Goal: Information Seeking & Learning: Learn about a topic

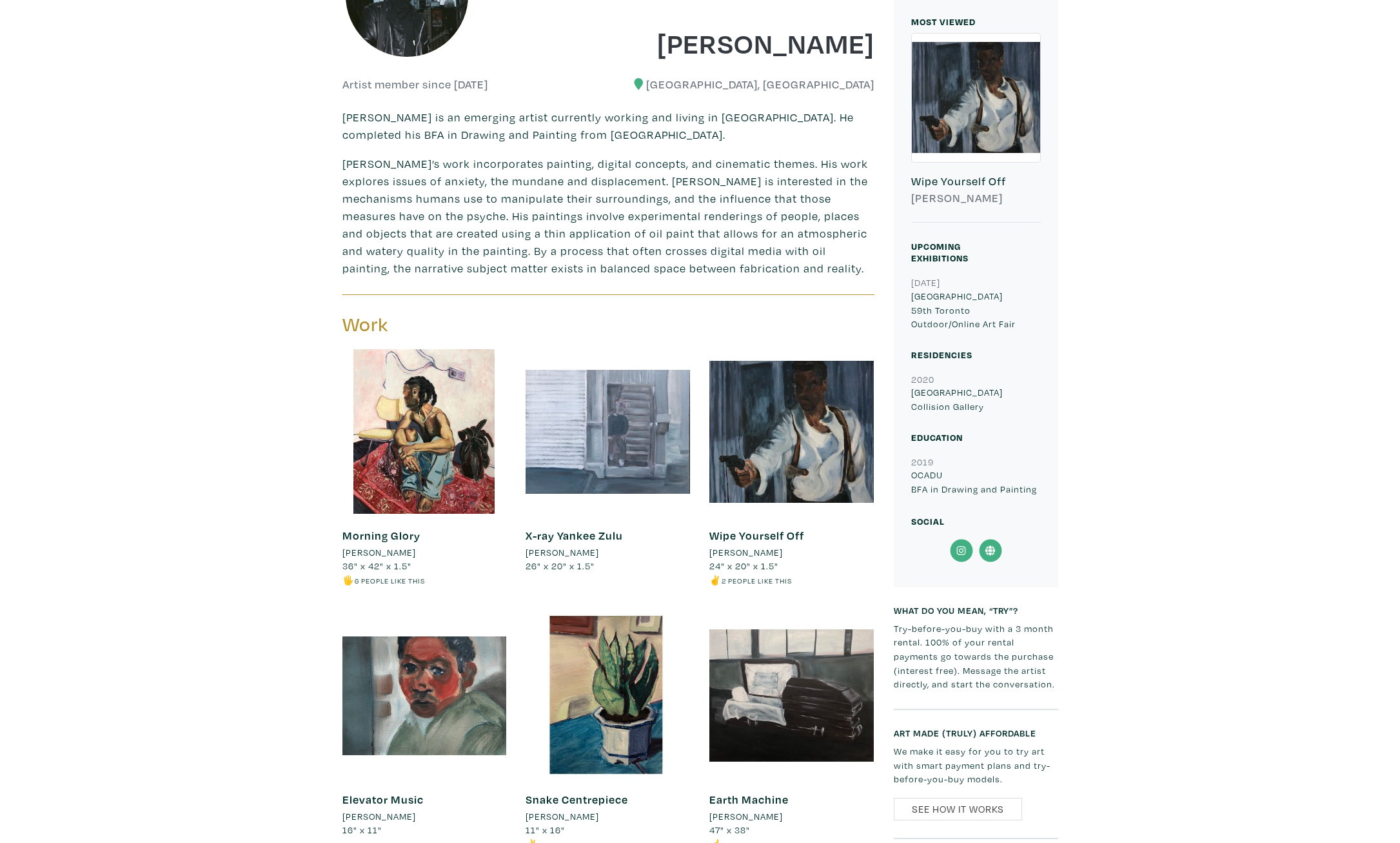
scroll to position [429, 0]
drag, startPoint x: 919, startPoint y: 486, endPoint x: 1084, endPoint y: 488, distance: 165.0
drag, startPoint x: 913, startPoint y: 375, endPoint x: 1075, endPoint y: 419, distance: 167.9
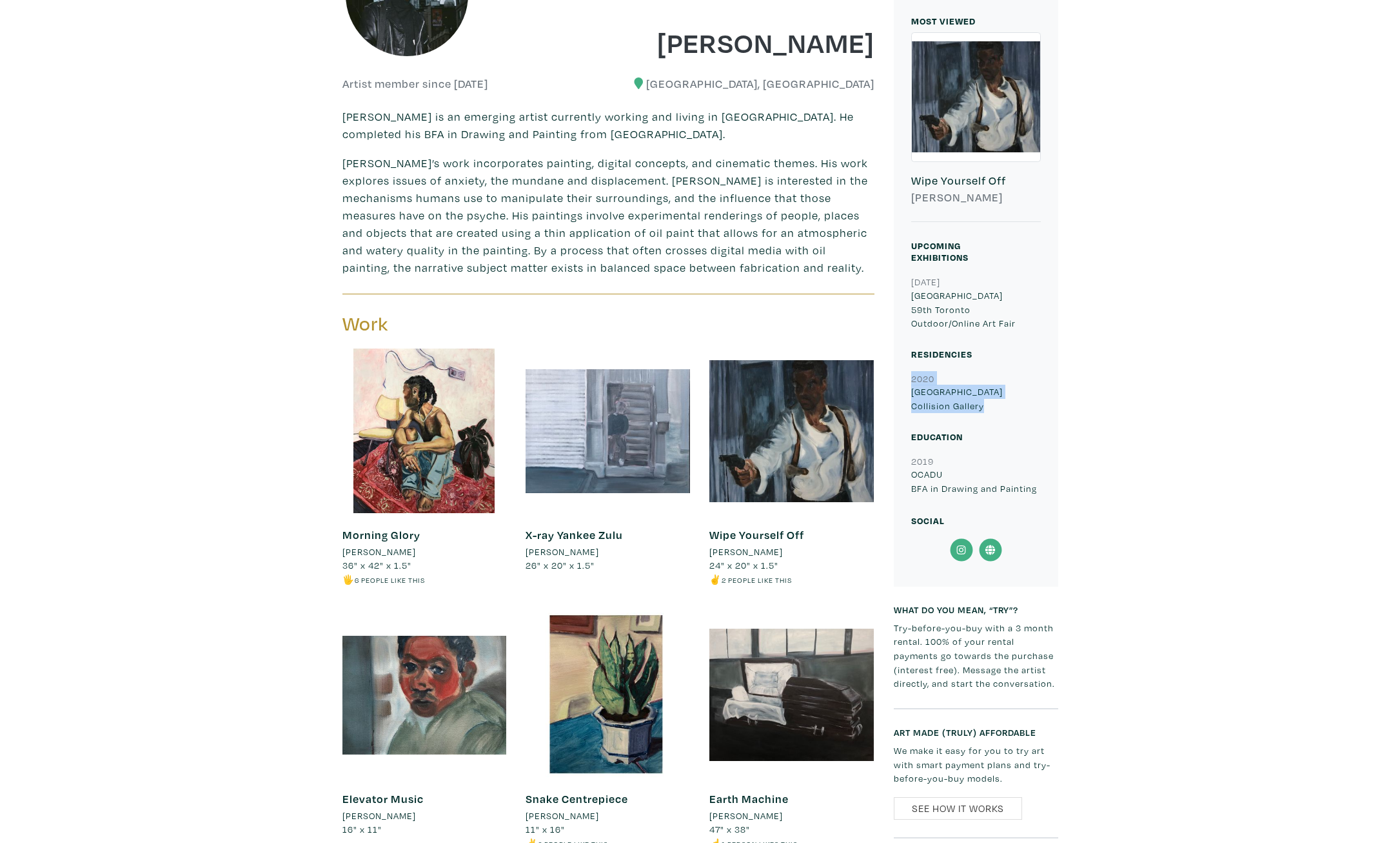
click at [993, 411] on div "MOST VIEWED 10278 Wipe Yourself Off [PERSON_NAME] Upcoming Exhibitions [DATE] T…" at bounding box center [976, 292] width 164 height 589
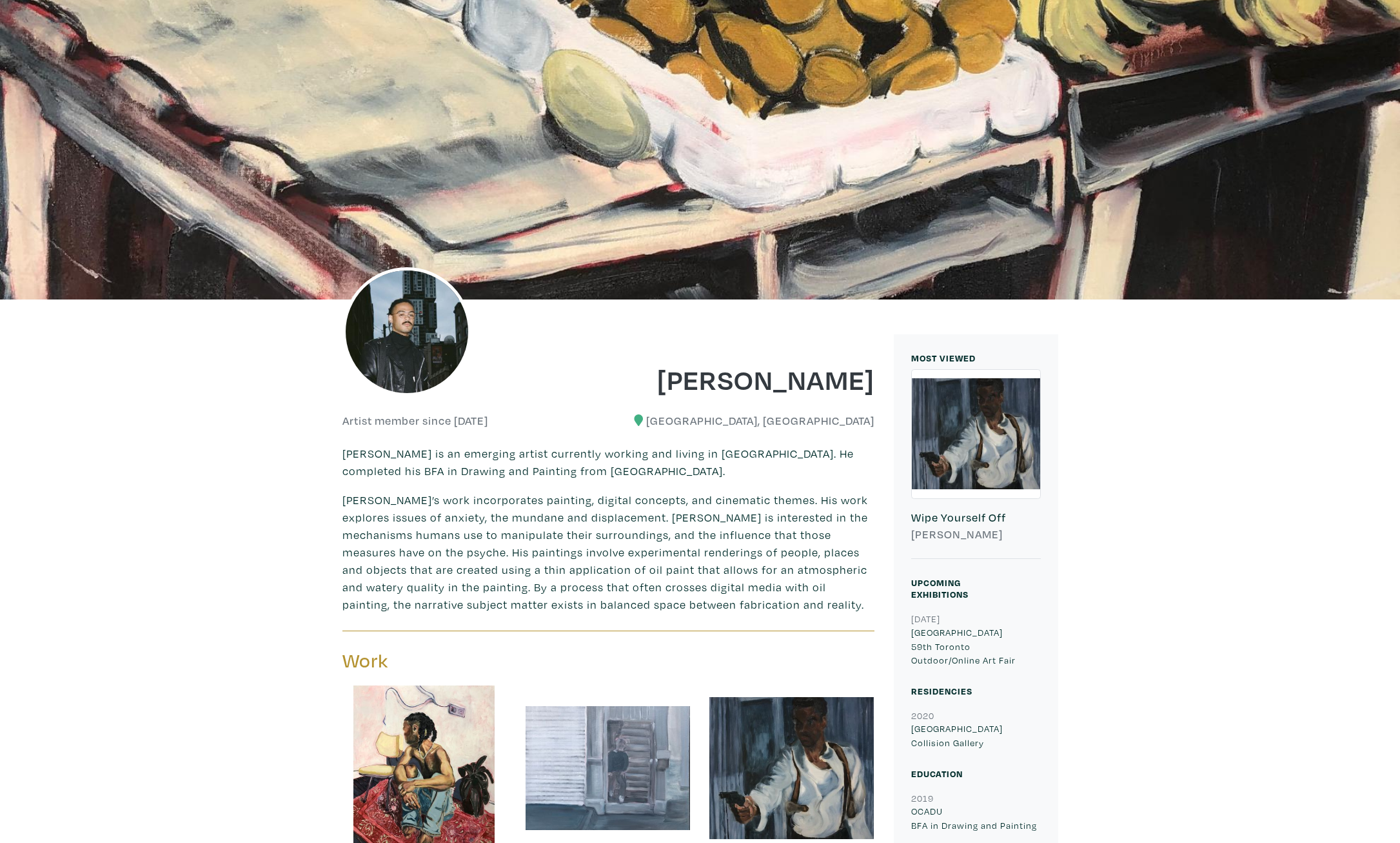
scroll to position [0, 0]
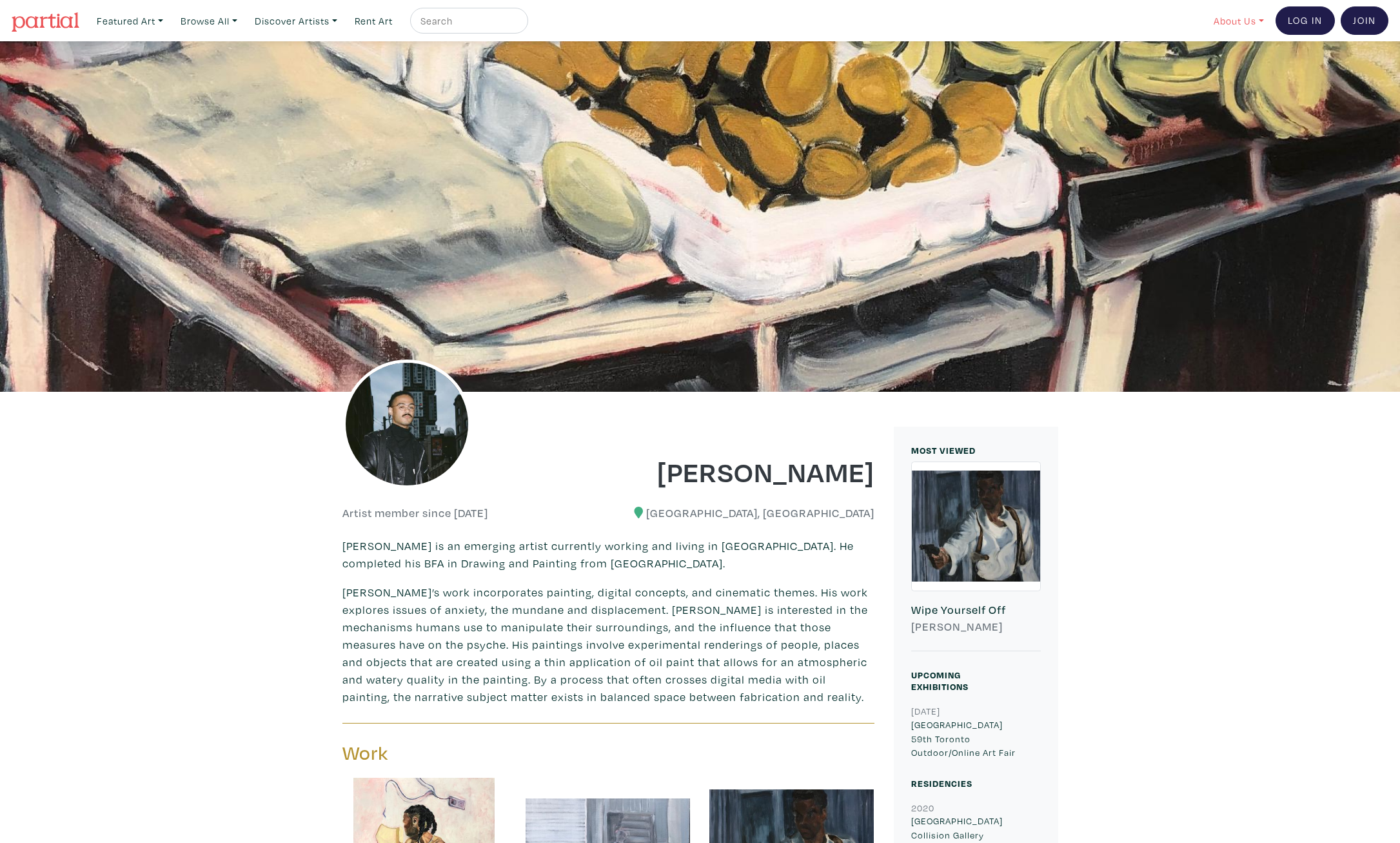
click at [1233, 22] on link "About Us" at bounding box center [1239, 20] width 62 height 26
click at [1238, 59] on link "About Us" at bounding box center [1273, 59] width 105 height 11
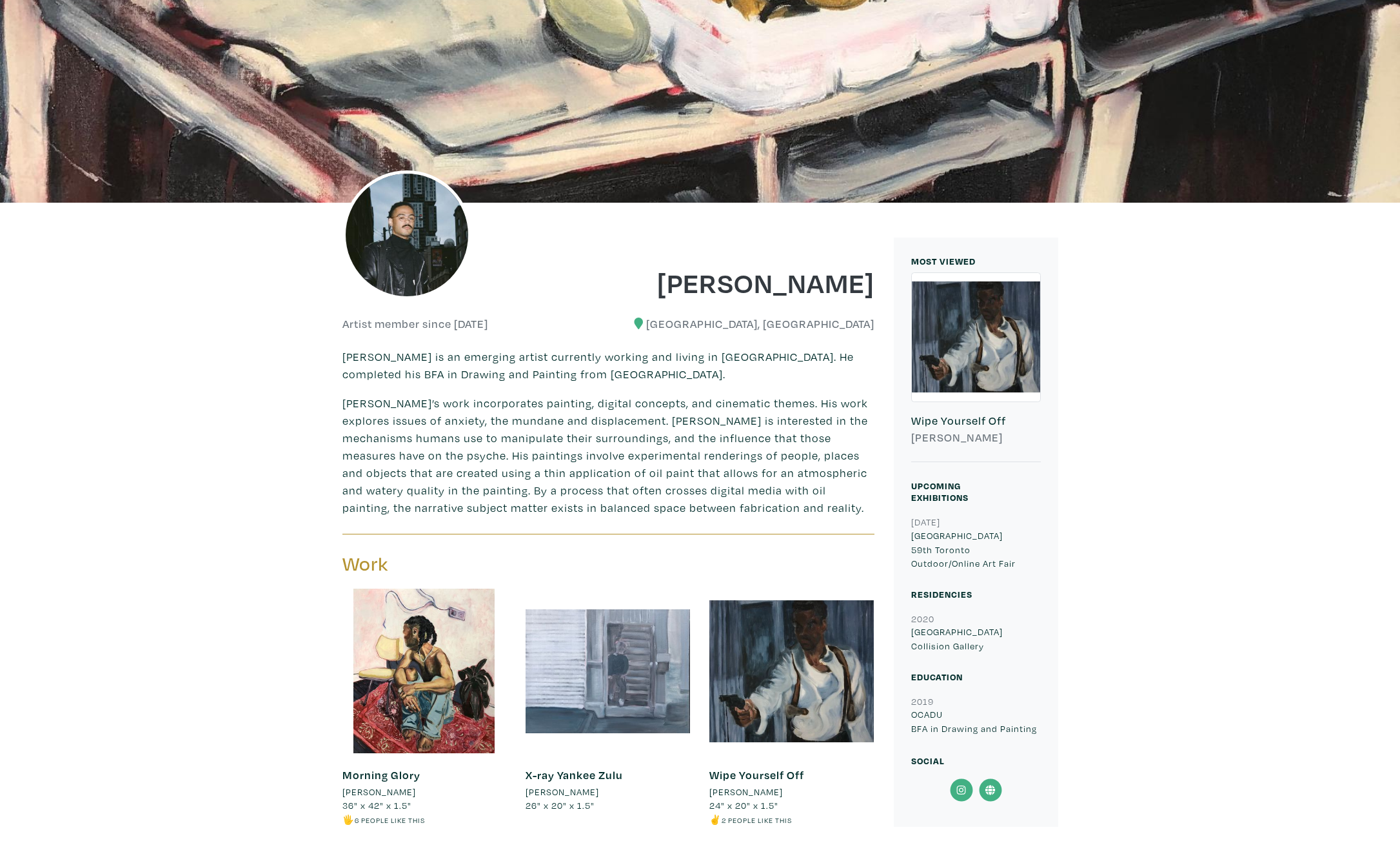
scroll to position [190, 0]
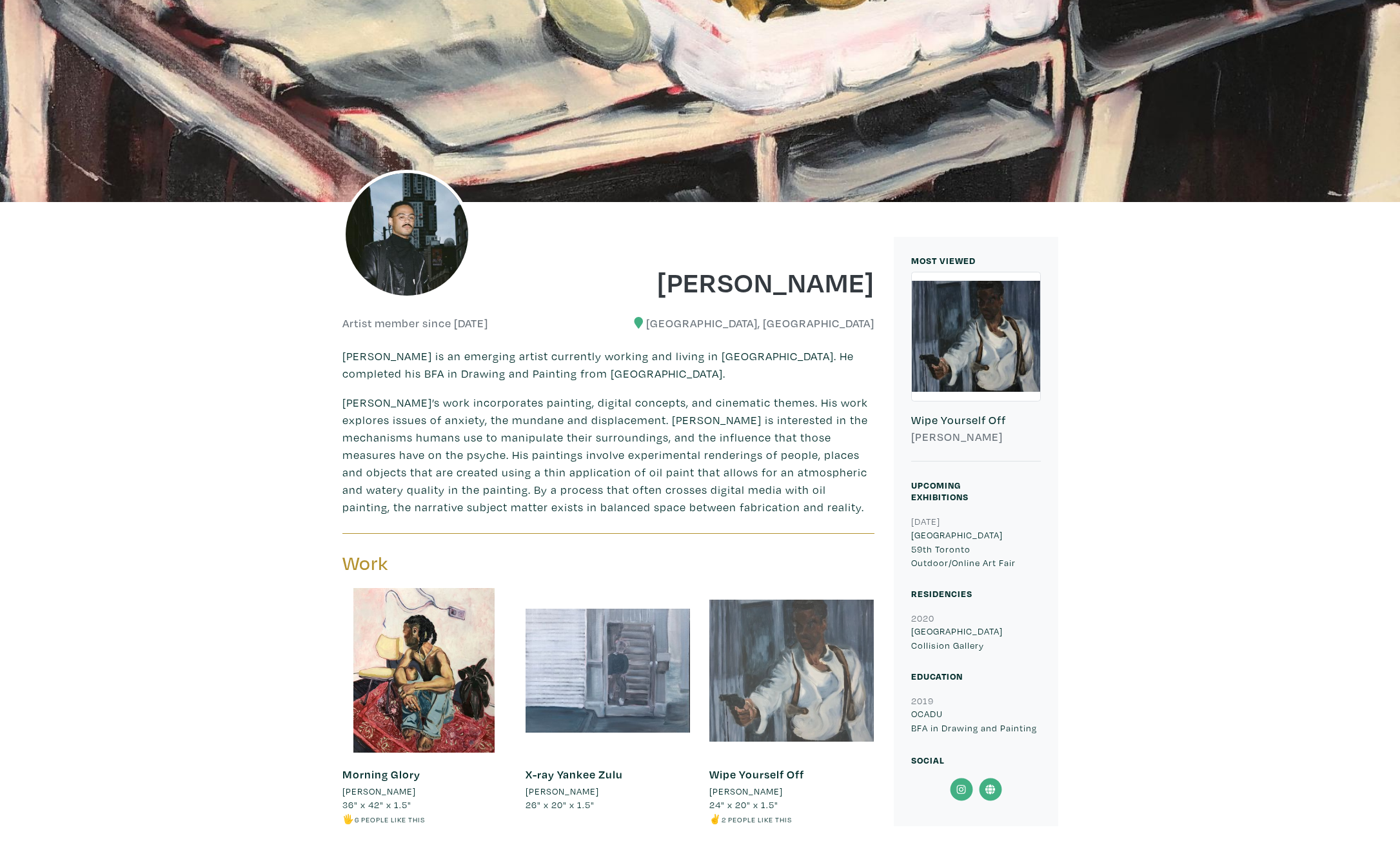
click at [789, 650] on div at bounding box center [791, 670] width 164 height 164
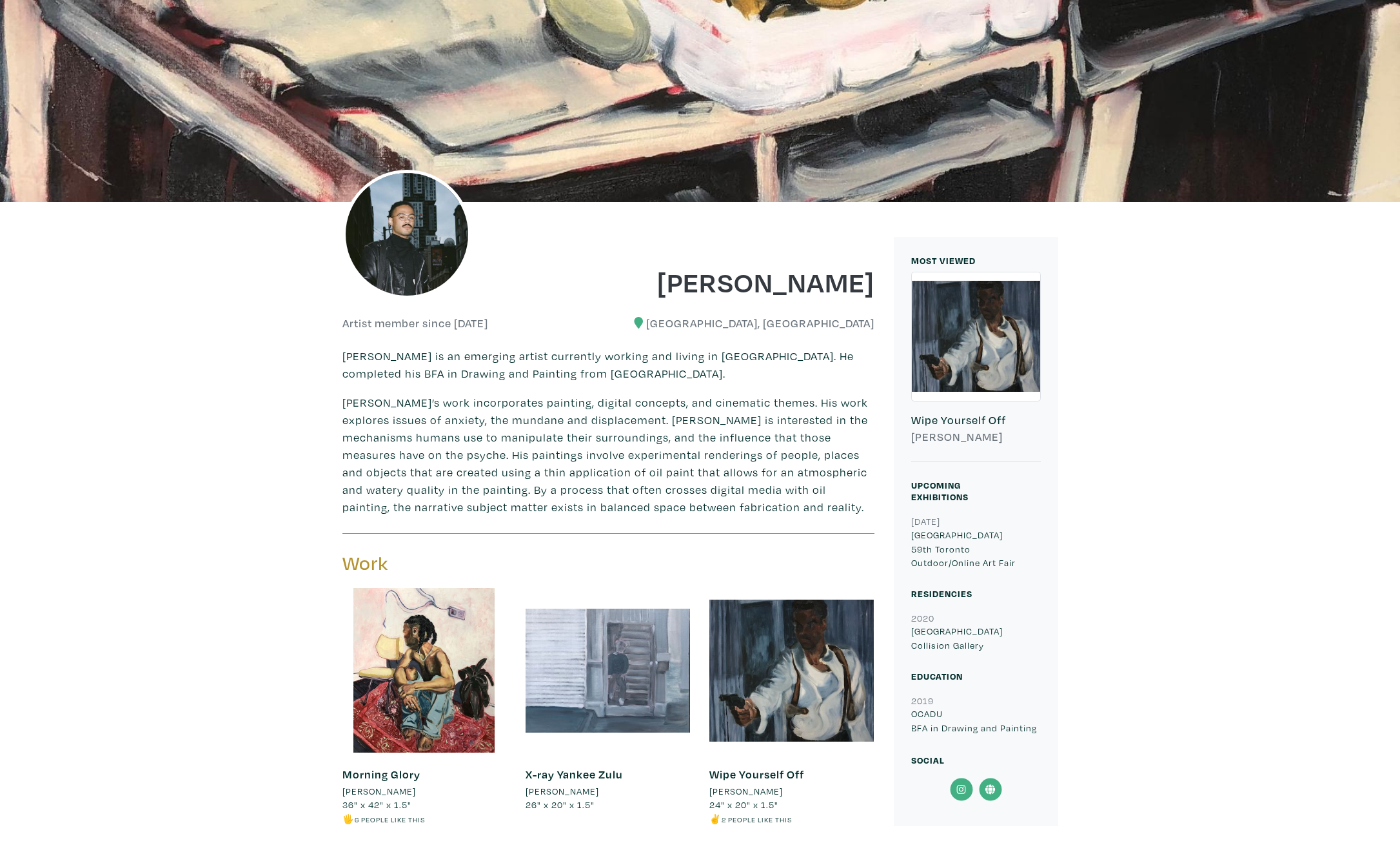
click at [959, 782] on icon at bounding box center [961, 789] width 29 height 23
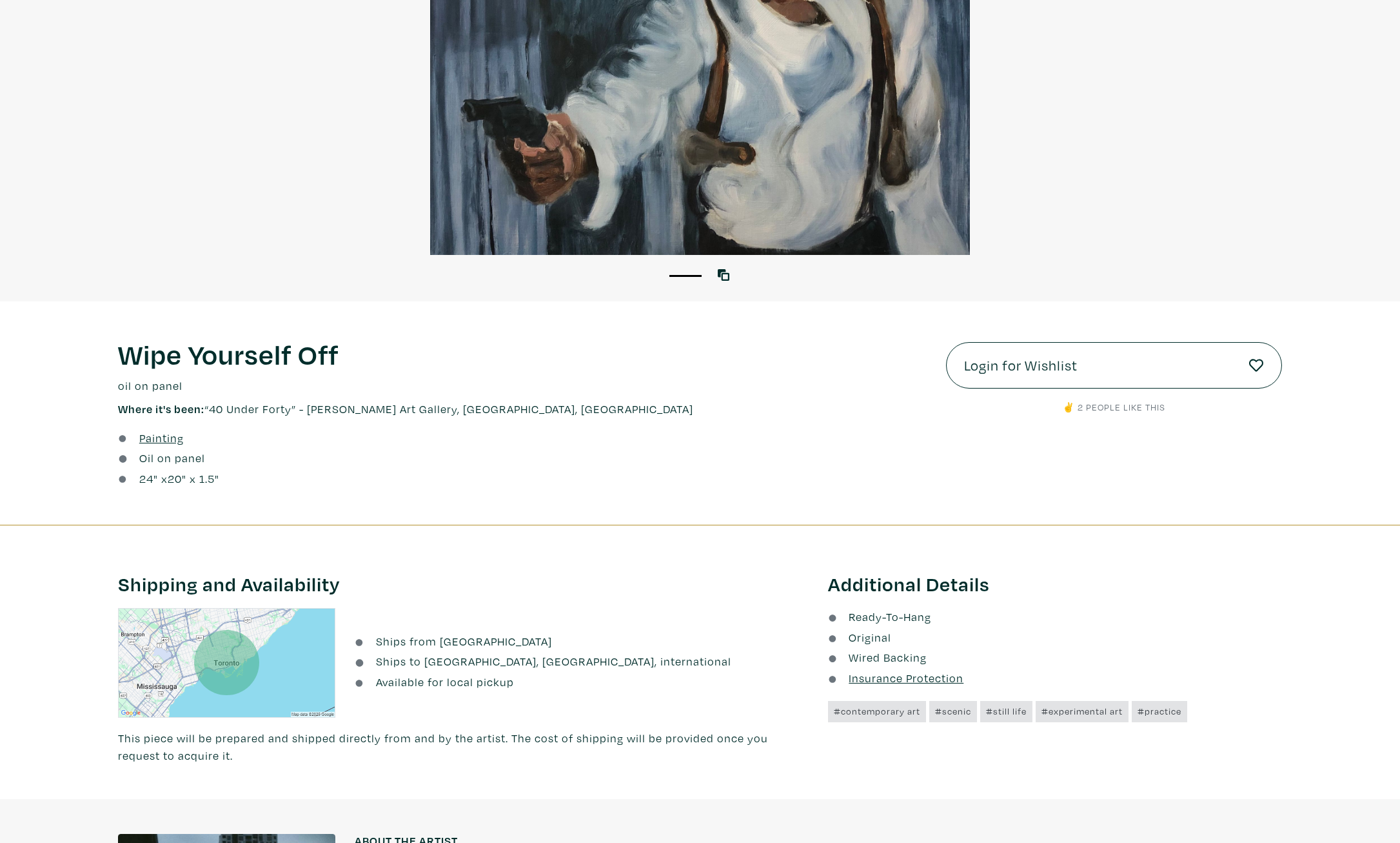
scroll to position [318, 0]
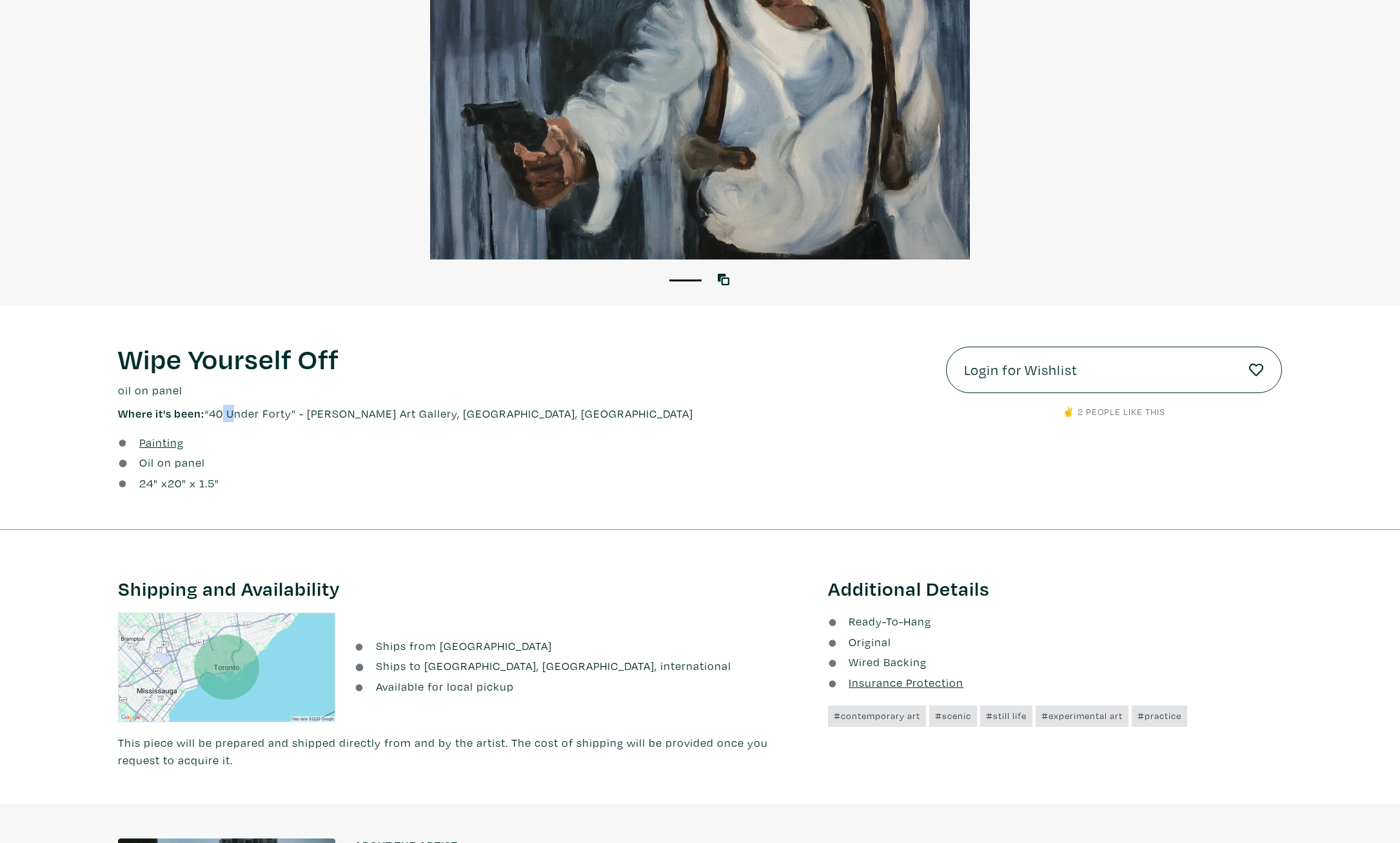
drag, startPoint x: 226, startPoint y: 418, endPoint x: 235, endPoint y: 417, distance: 9.1
click at [235, 417] on p "Where it's been: “40 Under Forty” - Joseph D. Carrier Art Gallery, Toronto, Ont…" at bounding box center [521, 413] width 808 height 17
